Goal: Find specific page/section: Find specific page/section

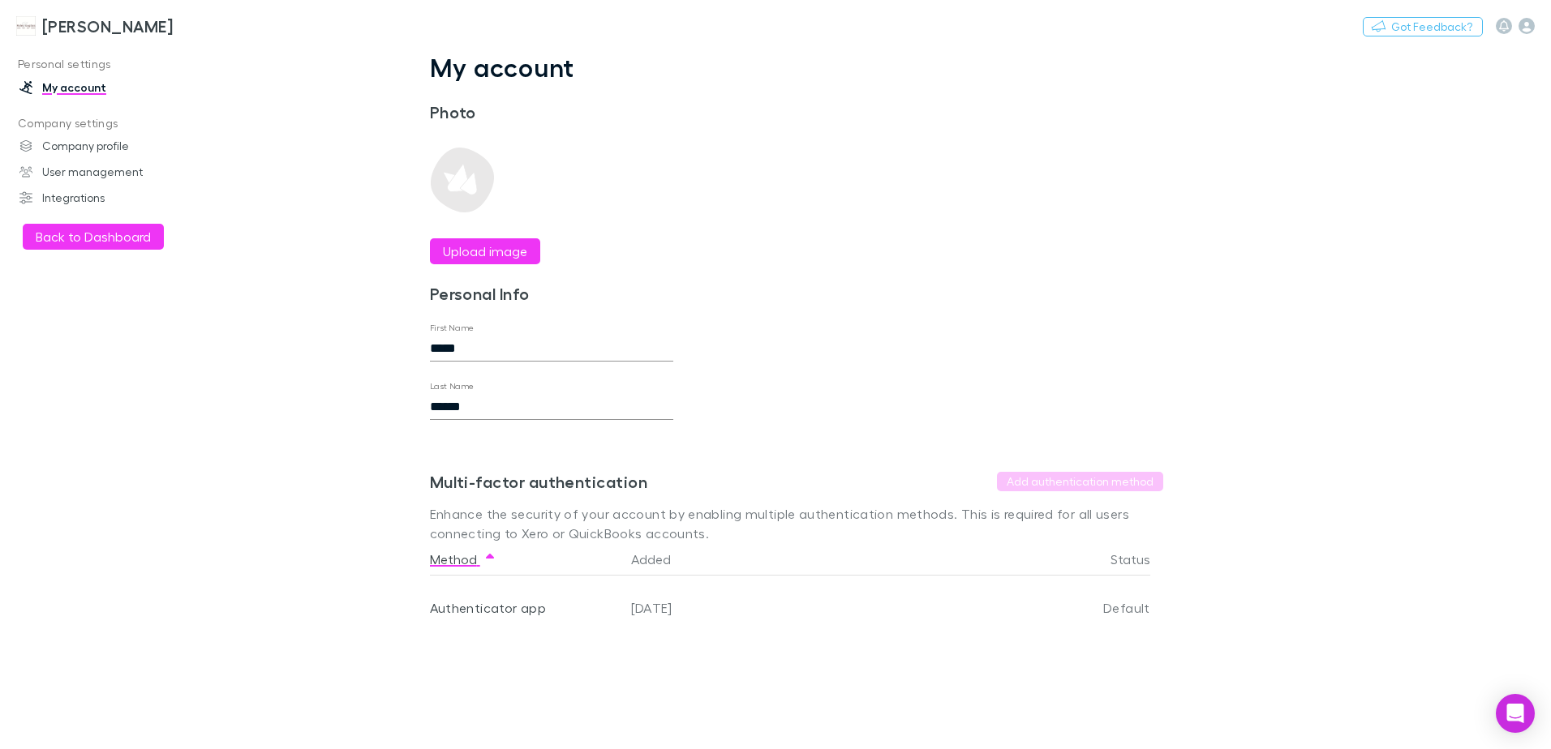
click at [64, 24] on h3 "[PERSON_NAME]" at bounding box center [107, 25] width 131 height 19
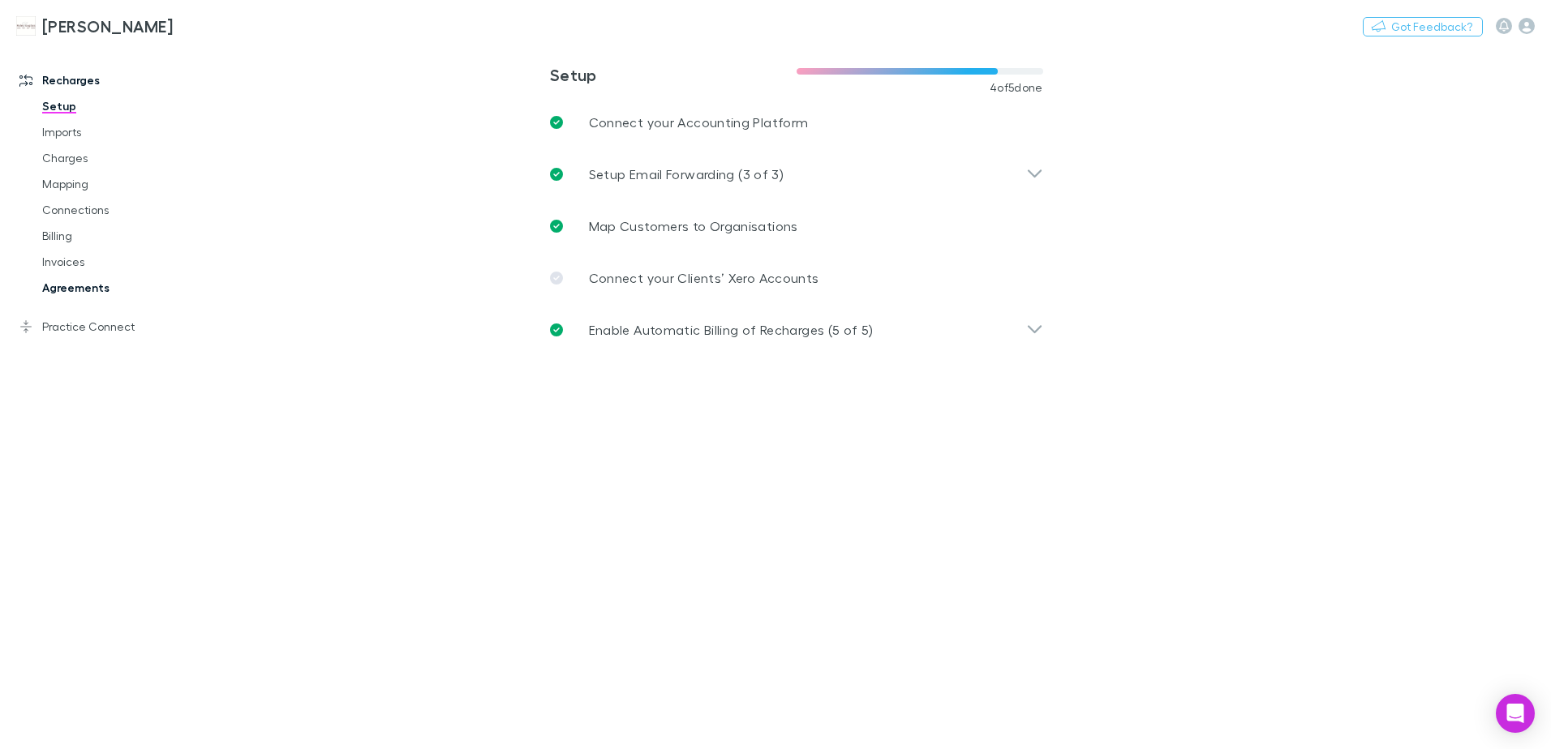
click at [83, 288] on link "Agreements" at bounding box center [122, 288] width 193 height 26
